Goal: Use online tool/utility: Utilize a website feature to perform a specific function

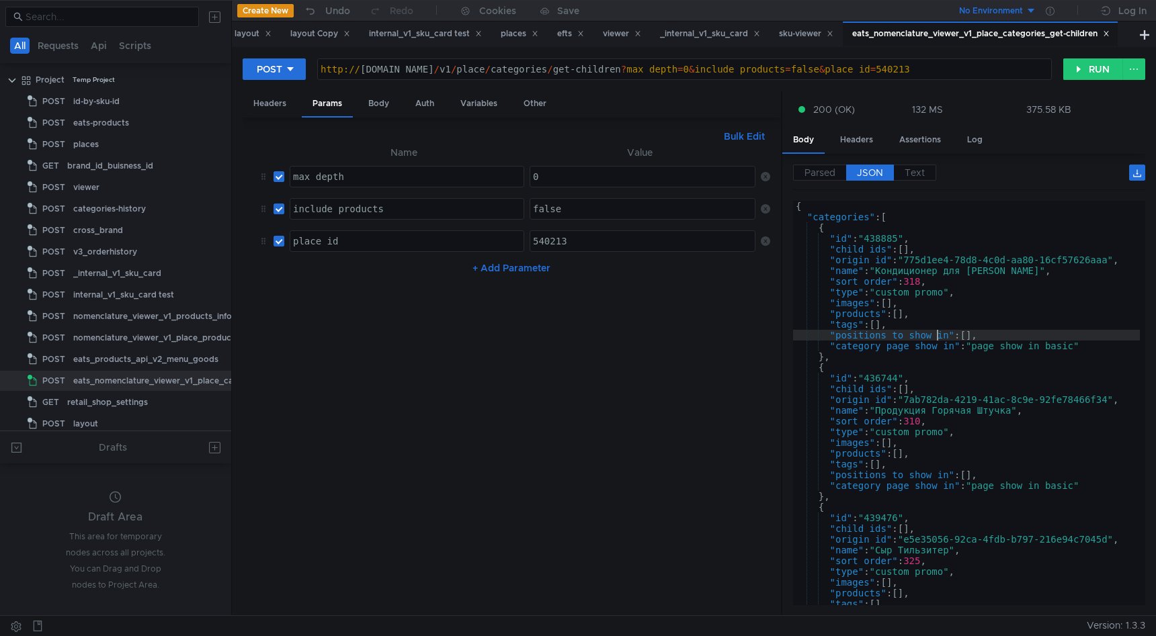
type textarea "] }"
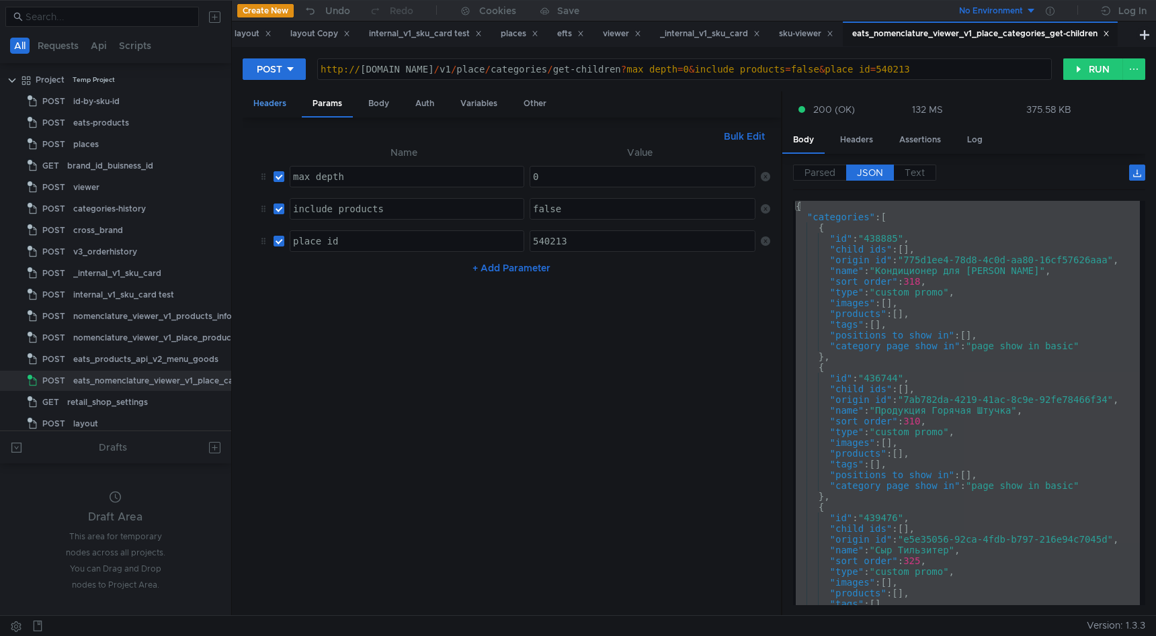
click at [278, 100] on div "Headers" at bounding box center [270, 103] width 54 height 25
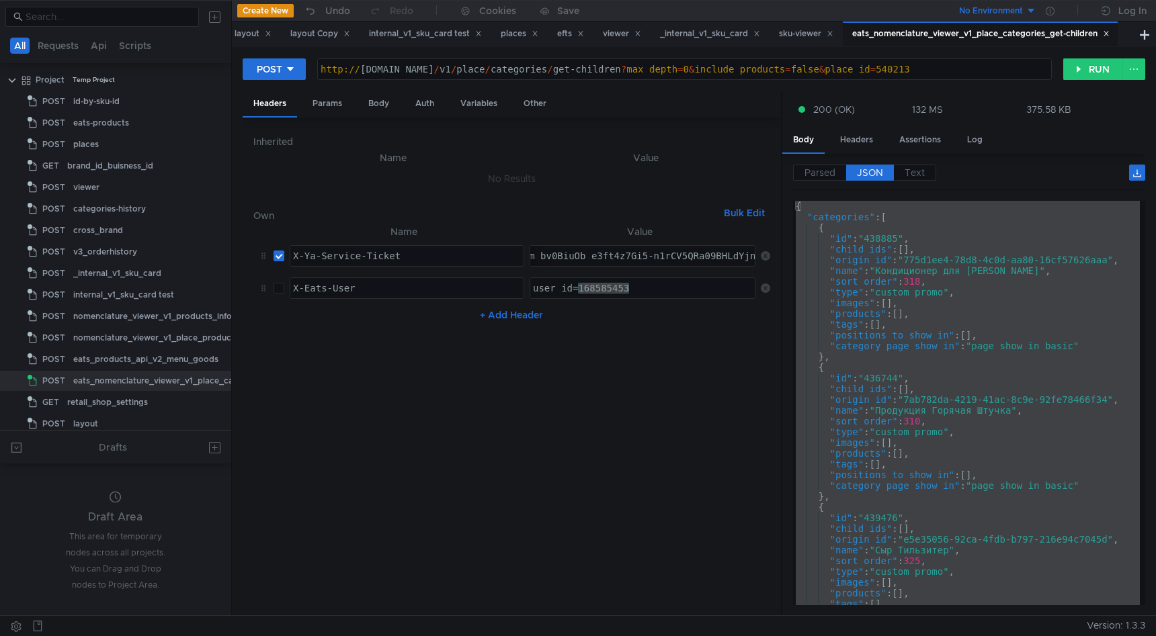
click at [578, 284] on div "user_id=168585453" at bounding box center [643, 299] width 227 height 32
click at [347, 103] on div "Params" at bounding box center [327, 103] width 51 height 25
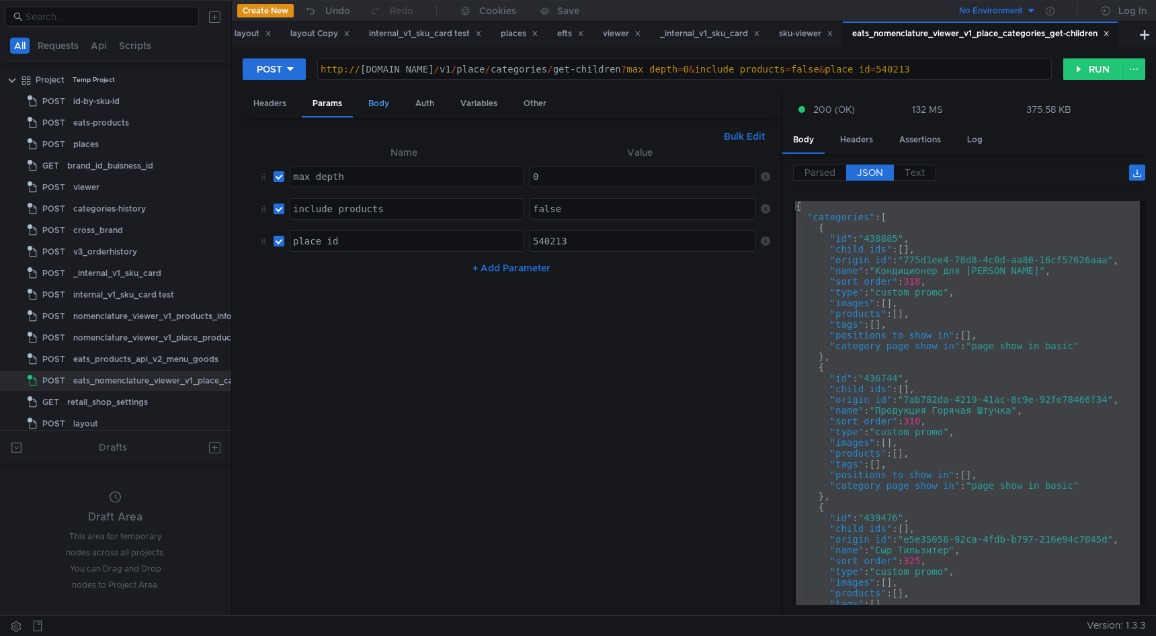
click at [364, 102] on div "Body" at bounding box center [379, 103] width 42 height 25
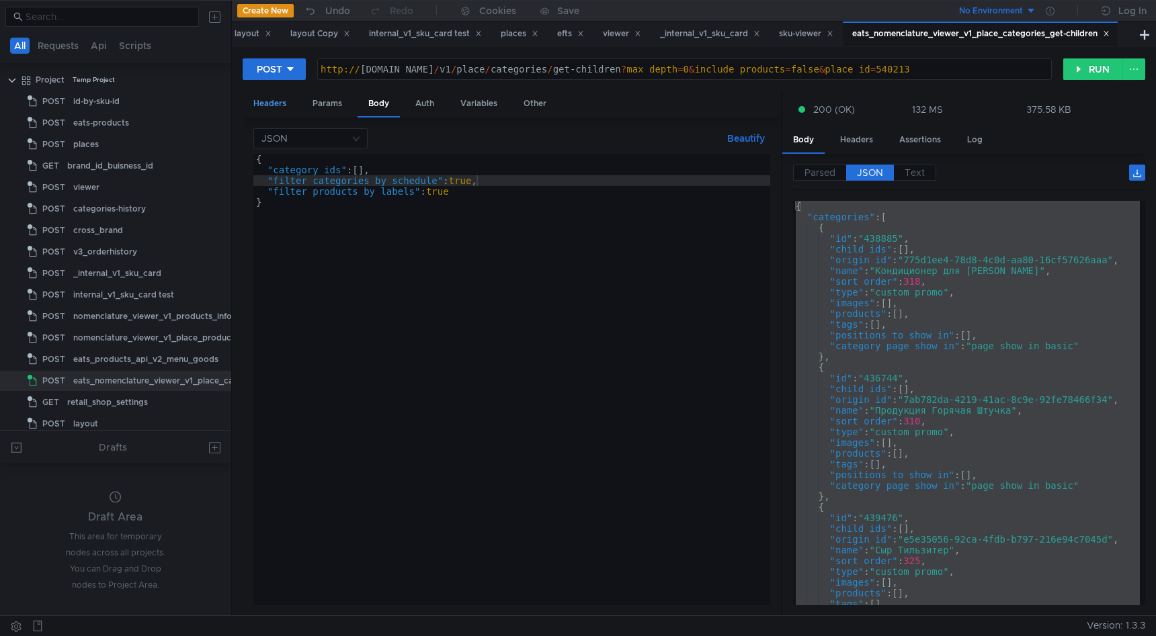
click at [292, 106] on div "Headers" at bounding box center [270, 103] width 54 height 25
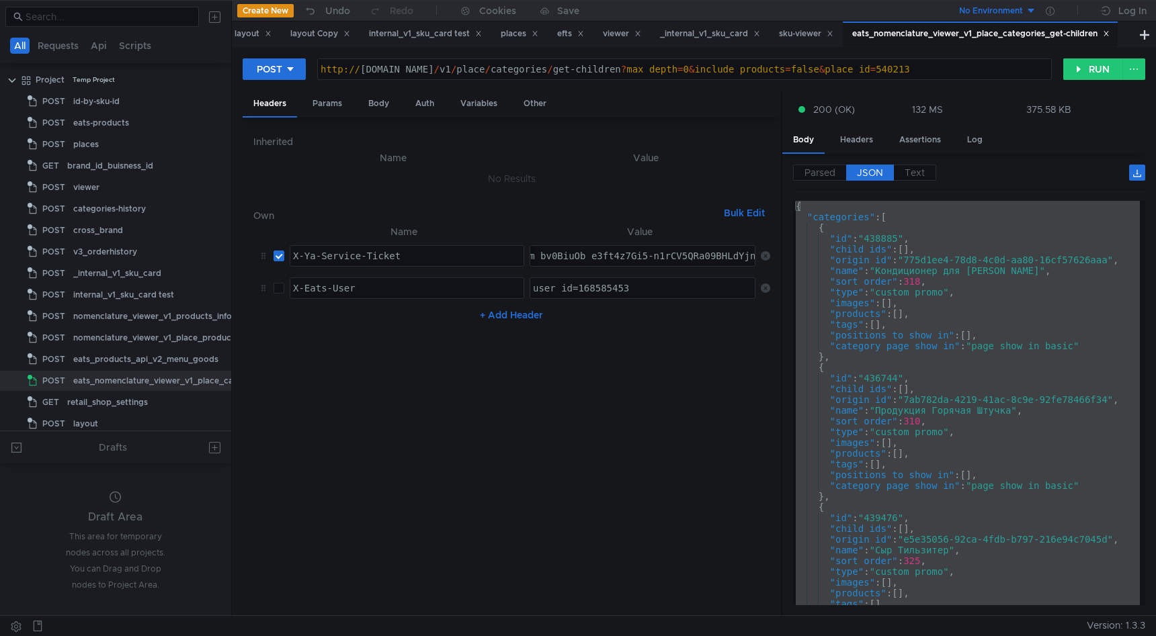
click at [618, 249] on div "3:serv:CL3-ARDV4erEBiIRCIu9exClm3wg9uzIkaXU_gE:FfoERRUtBQQ5UO0mkzxAxmjMZYYV0mNi…" at bounding box center [642, 256] width 224 height 20
paste textarea "3:serv:CMP-ARCL0u_EBiIRCIu9exClm3wg9uzIkaXU_gE:JqpRAcQ6v3P-14FS9n4QDETtc0f9w5av…"
type textarea "3:serv:CMP-ARCL0u_EBiIRCIu9exClm3wg9uzIkaXU_gE:JqpRAcQ6v3P-14FS9n4QDETtc0f9w5av…"
click at [381, 101] on div "Body" at bounding box center [379, 103] width 42 height 25
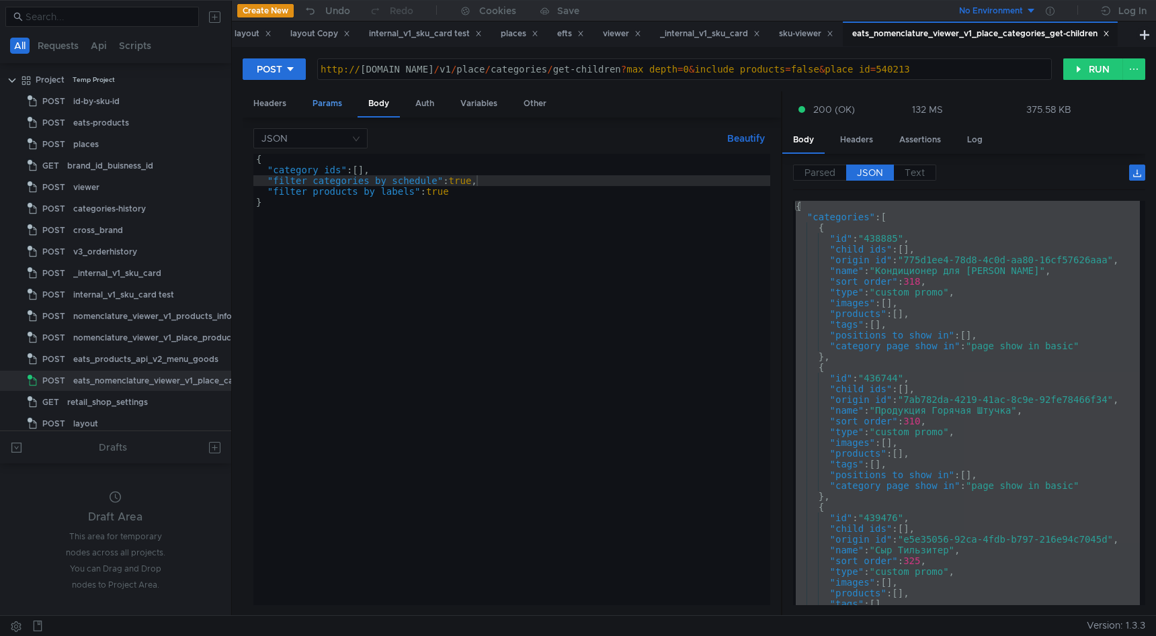
click at [343, 105] on div "Params" at bounding box center [327, 103] width 51 height 25
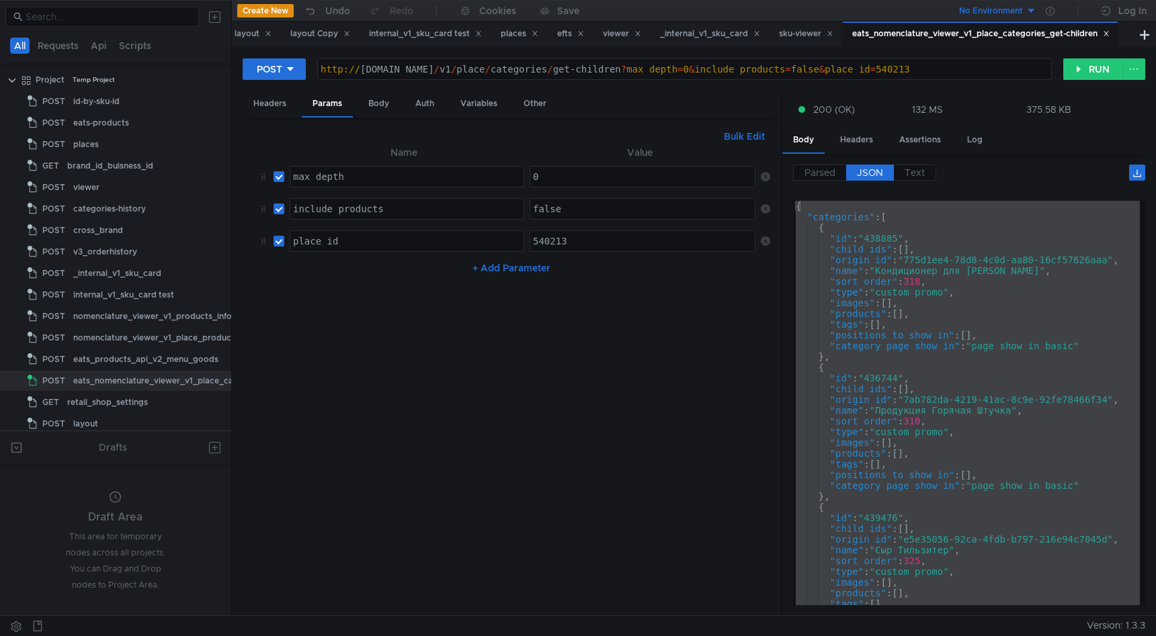
click at [556, 247] on div "540213" at bounding box center [643, 252] width 227 height 32
click at [553, 240] on div "540213" at bounding box center [643, 252] width 227 height 32
click at [1085, 71] on button "RUN" at bounding box center [1093, 69] width 60 height 22
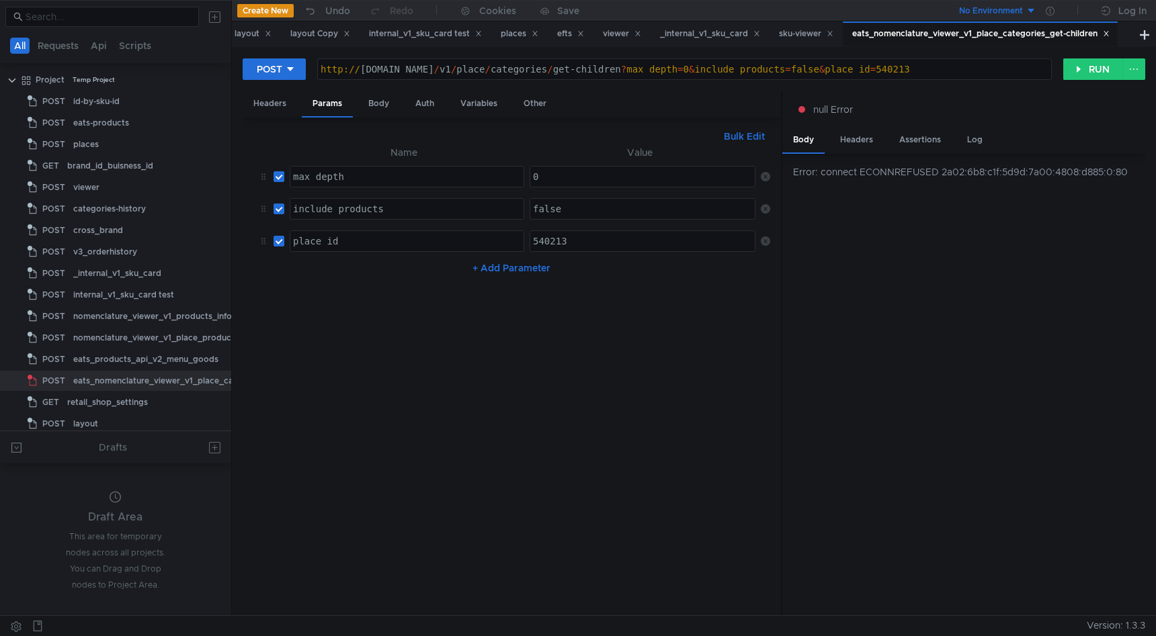
click at [548, 68] on div "http:// [DOMAIN_NAME] / v1 / place / categories / get-children ? max_depth = 0 …" at bounding box center [684, 80] width 733 height 32
drag, startPoint x: 548, startPoint y: 68, endPoint x: 387, endPoint y: 67, distance: 161.3
click at [387, 67] on div "http:// [DOMAIN_NAME] / v1 / place / categories / get-children ? max_depth = 0 …" at bounding box center [684, 80] width 733 height 32
paste textarea "nm6knsx44tpqryox.klg"
type textarea "[URL][DOMAIN_NAME]"
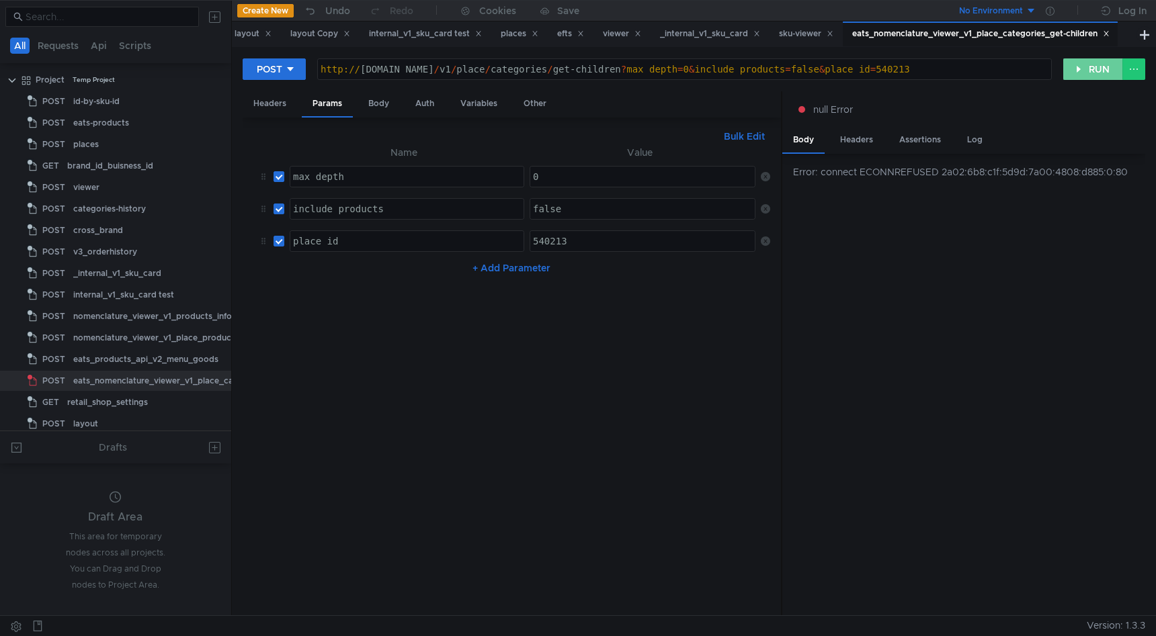
click at [1075, 68] on button "RUN" at bounding box center [1093, 69] width 60 height 22
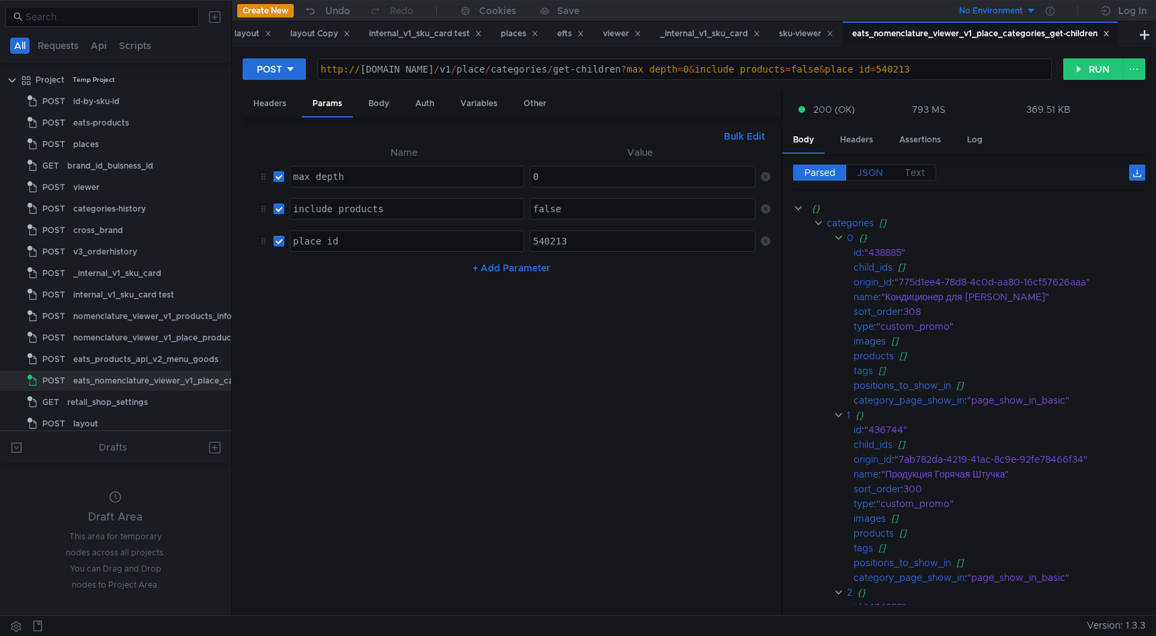
click at [870, 171] on span "JSON" at bounding box center [870, 173] width 26 height 12
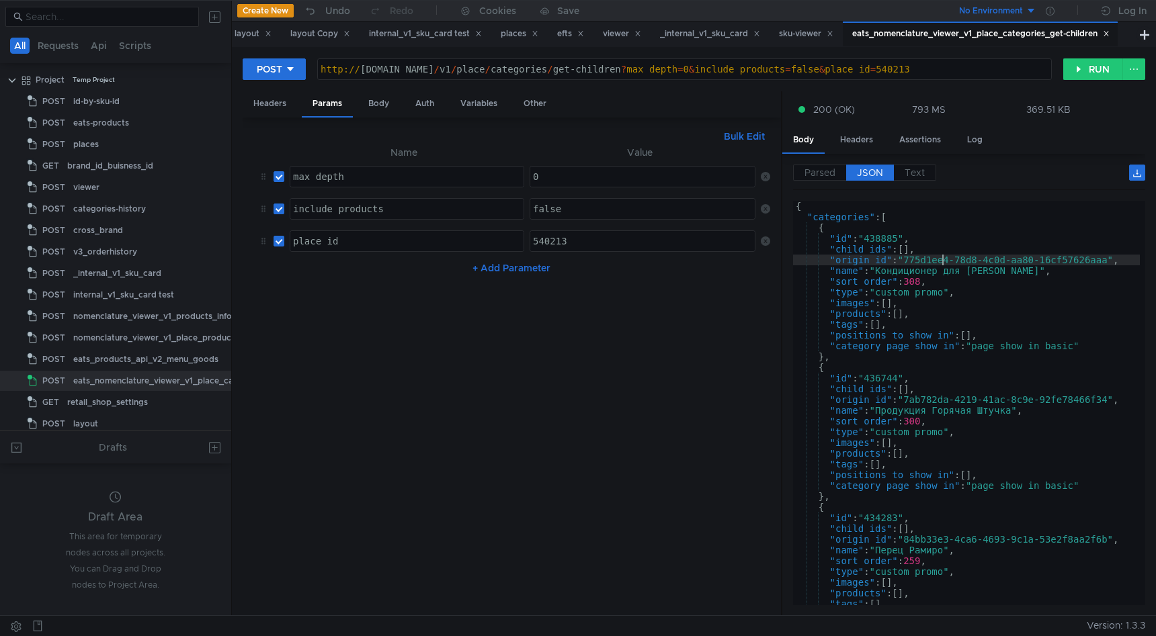
click at [942, 261] on div "{ "categories" : [ { "id" : "438885" , "child_ids" : [ ] , "origin_id" : "775d1…" at bounding box center [966, 411] width 347 height 421
type textarea "] }"
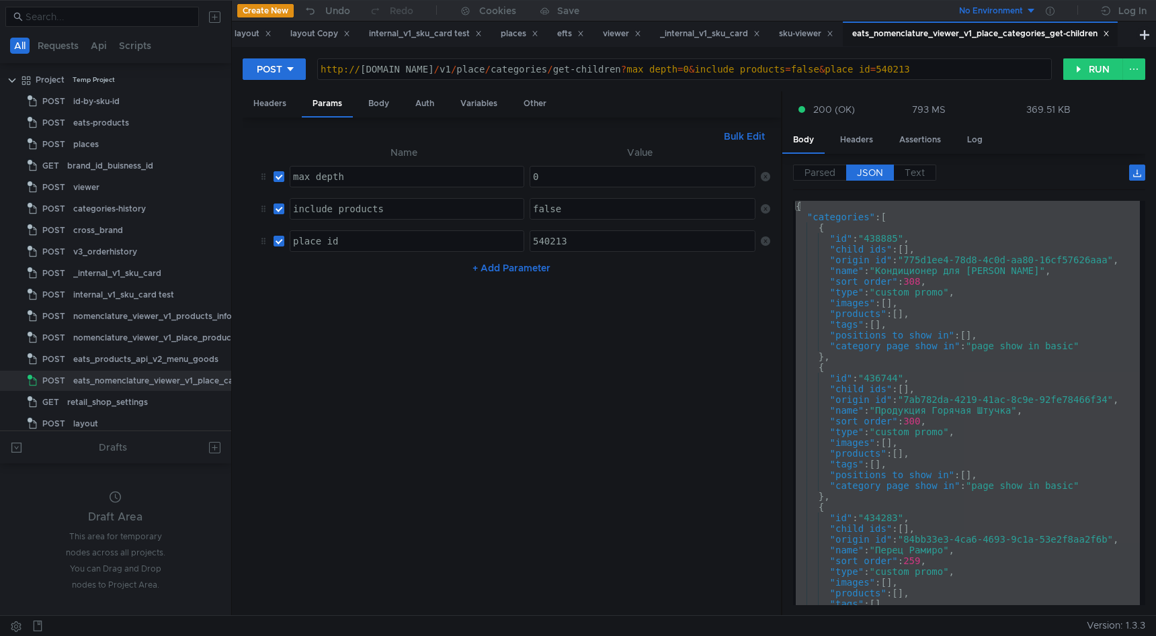
click at [907, 360] on div "{ "categories" : [ { "id" : "438885" , "child_ids" : [ ] , "origin_id" : "775d1…" at bounding box center [966, 414] width 347 height 426
type textarea "},"
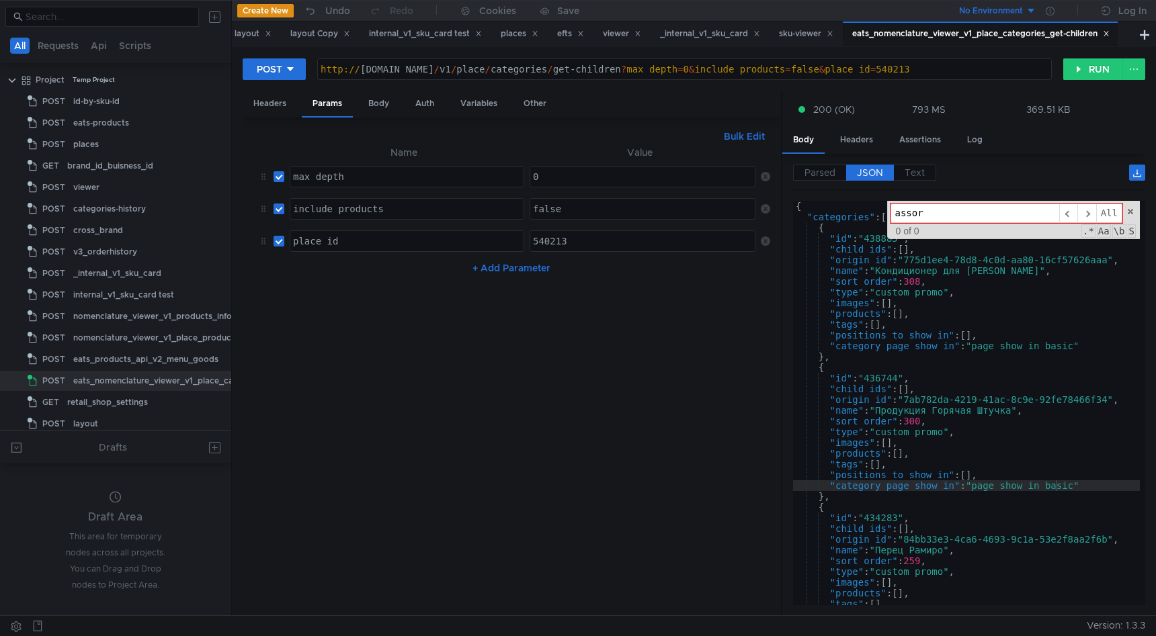
type input "assort"
type textarea ""category_page_show_in": "page_show_in_basic""
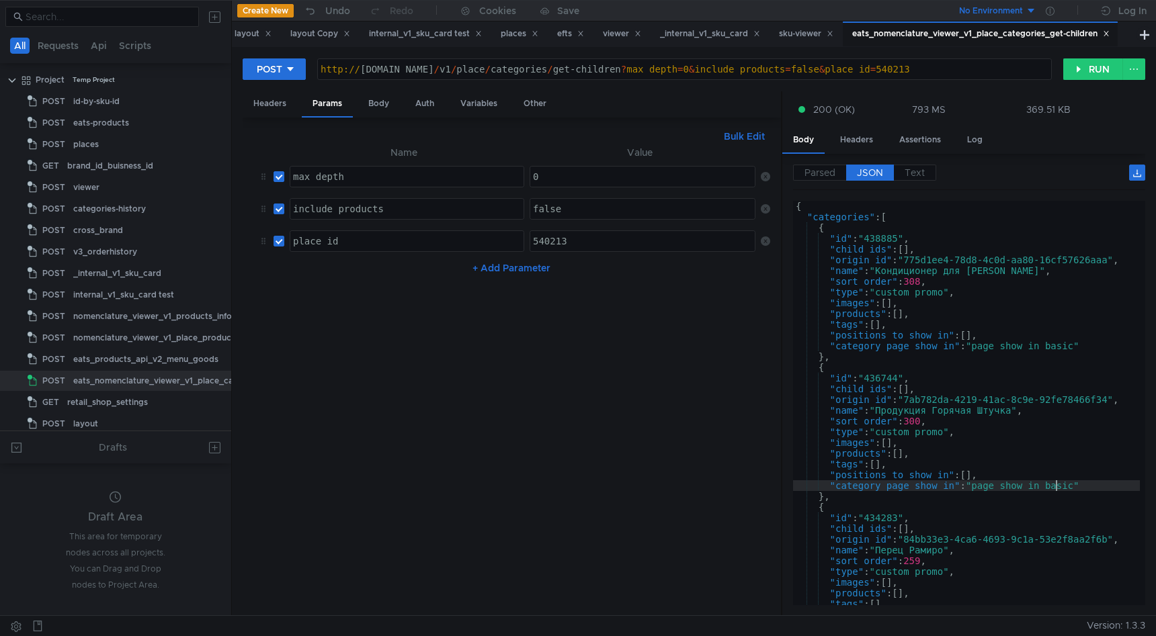
click at [560, 247] on div "540213" at bounding box center [643, 252] width 227 height 32
paste textarea "2768627"
type textarea "2768627"
click at [1084, 70] on button "RUN" at bounding box center [1093, 69] width 60 height 22
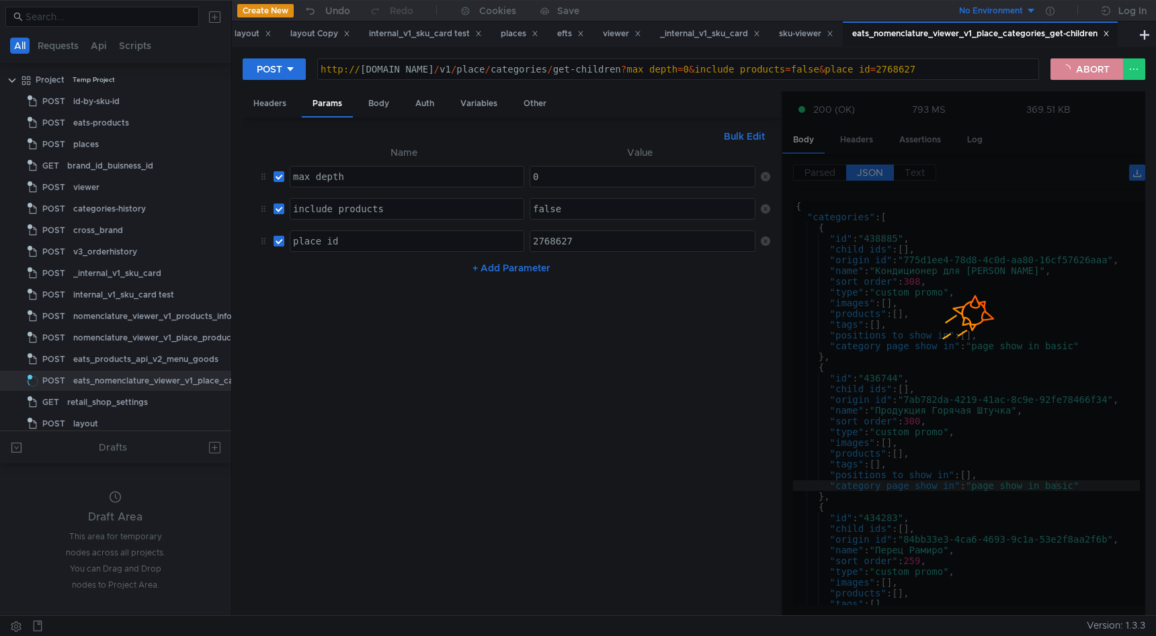
click at [1085, 73] on button "ABORT" at bounding box center [1086, 69] width 73 height 22
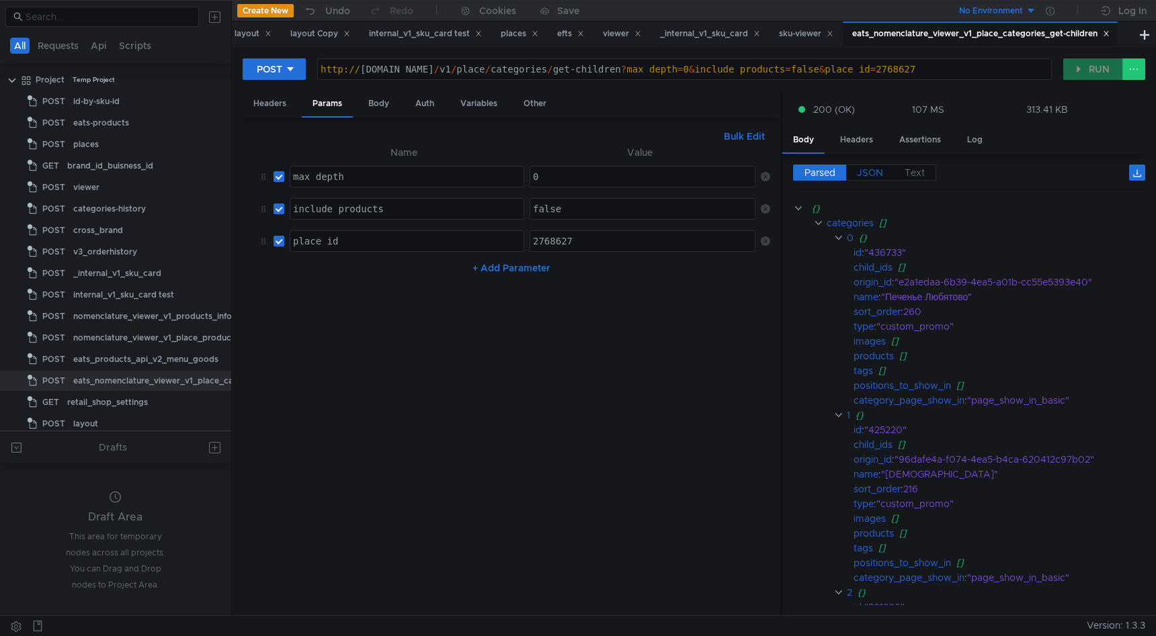
click at [857, 174] on span "JSON" at bounding box center [870, 173] width 26 height 12
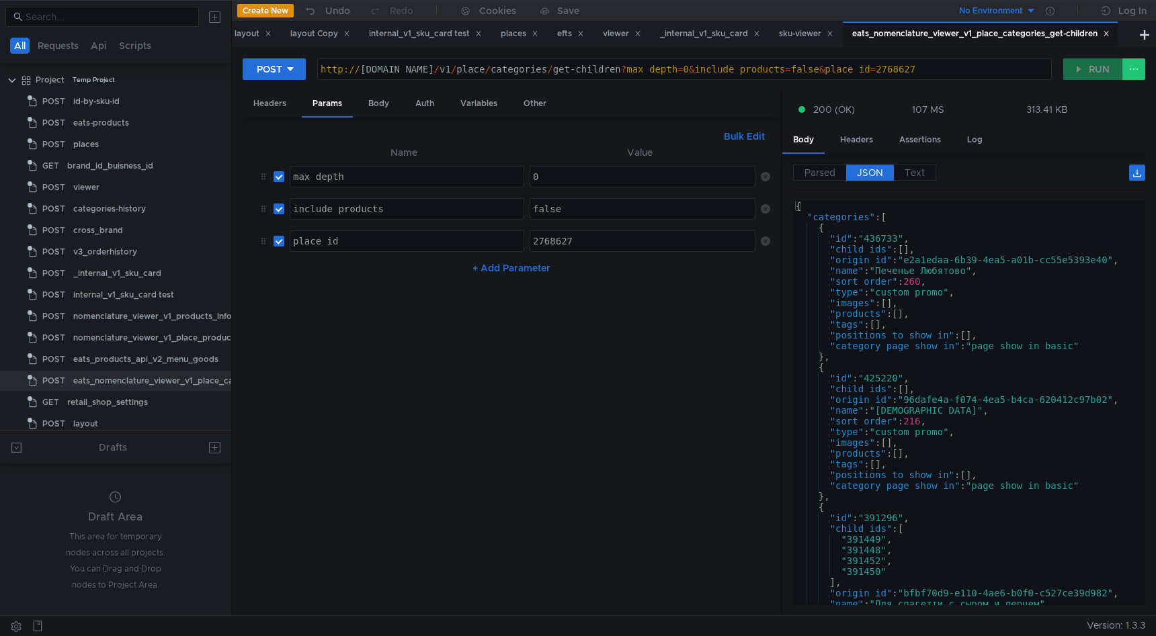
click at [896, 273] on div "{ "categories" : [ { "id" : "436733" , "child_ids" : [ ] , "origin_id" : "e2a1e…" at bounding box center [966, 411] width 347 height 421
type textarea "] }"
